Goal: Navigation & Orientation: Find specific page/section

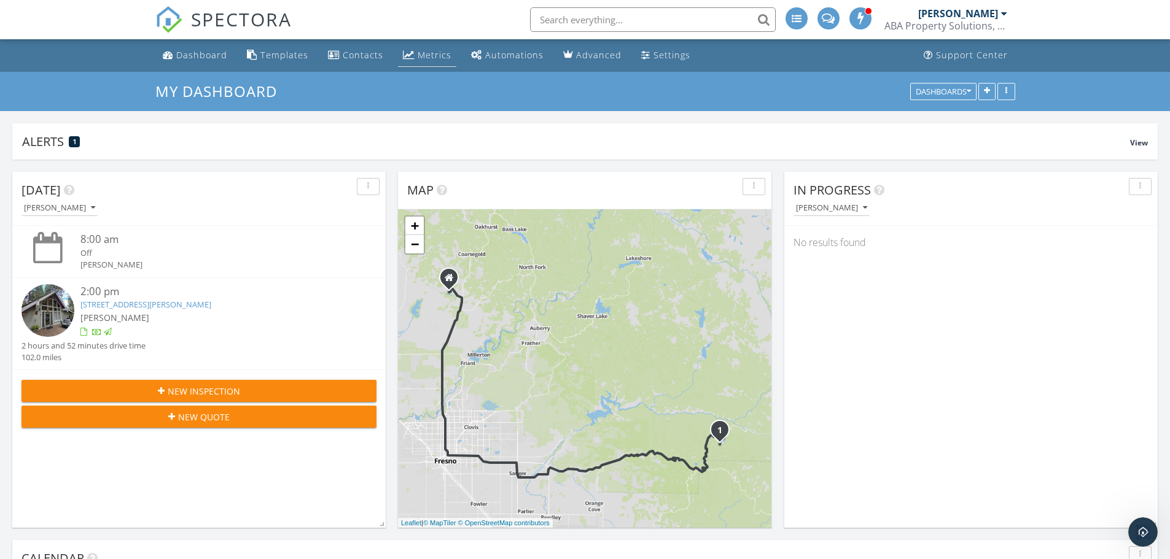
click at [418, 51] on div "Metrics" at bounding box center [435, 55] width 34 height 12
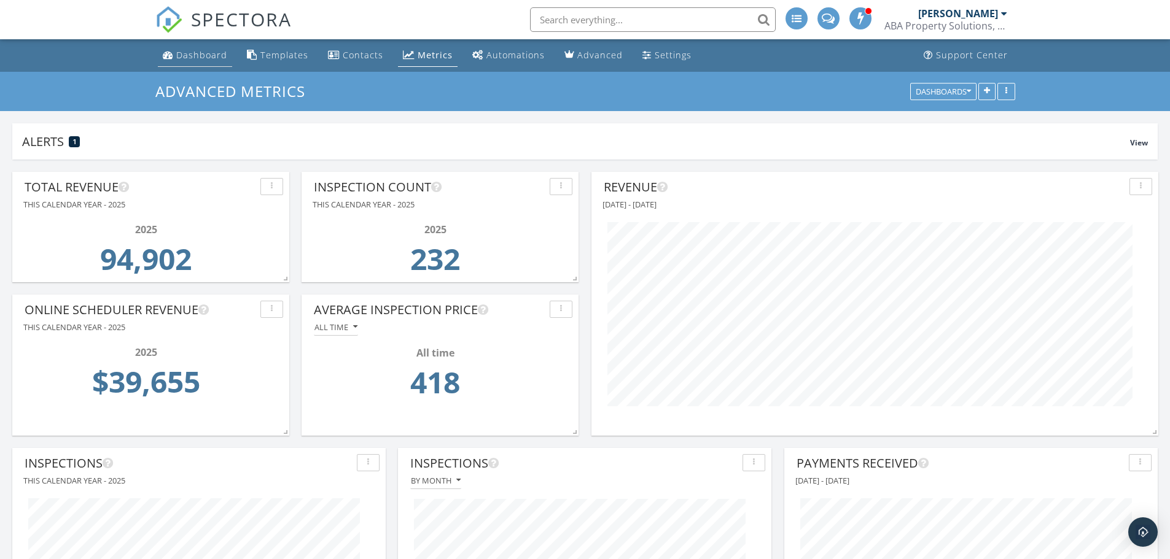
click at [201, 57] on div "Dashboard" at bounding box center [201, 55] width 51 height 12
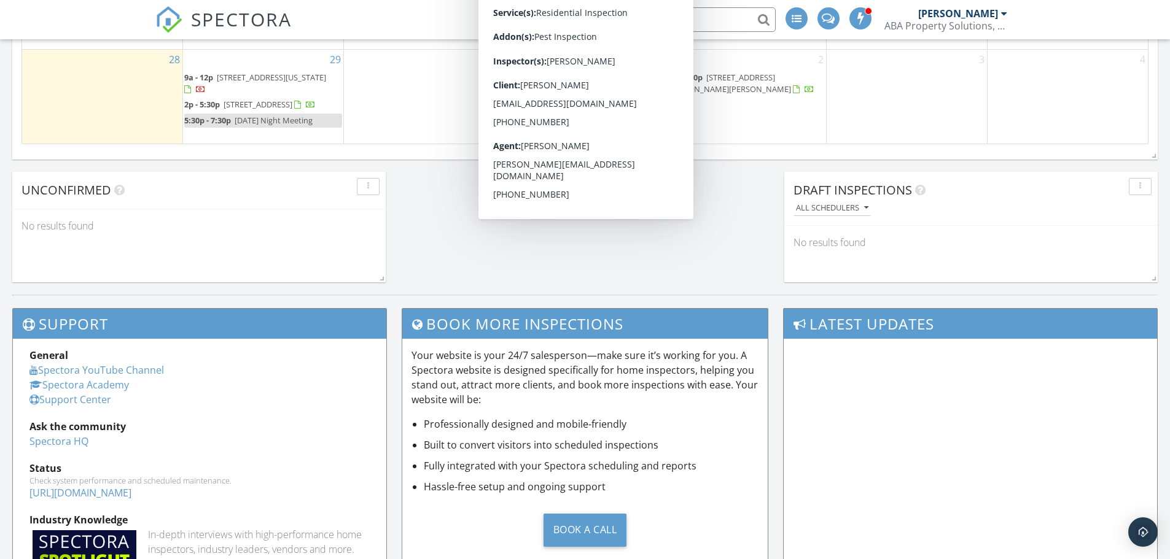
scroll to position [737, 0]
